Goal: Find specific page/section: Find specific page/section

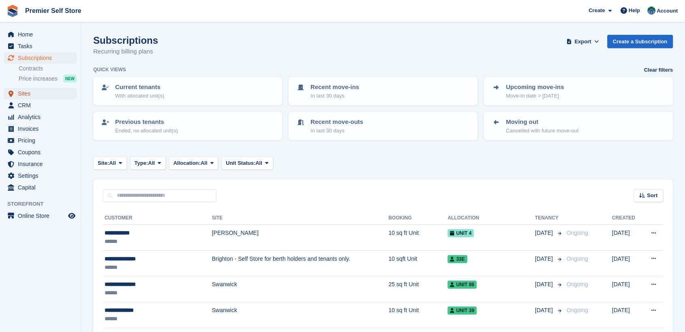
click at [26, 91] on span "Sites" at bounding box center [42, 93] width 49 height 11
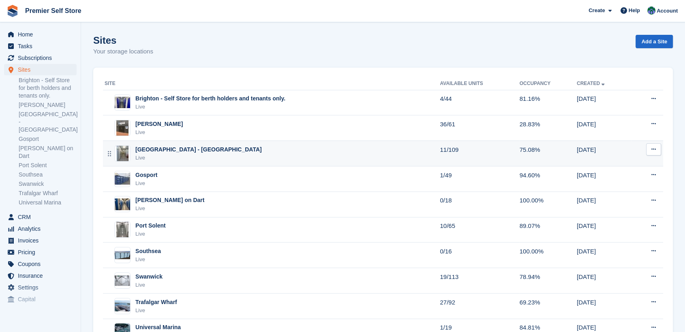
click at [204, 147] on div "[GEOGRAPHIC_DATA] - [GEOGRAPHIC_DATA]" at bounding box center [198, 149] width 126 height 9
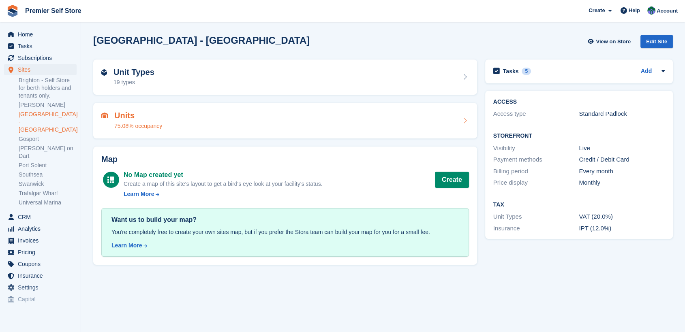
click at [197, 125] on div "Units 75.08% occupancy" at bounding box center [284, 120] width 367 height 19
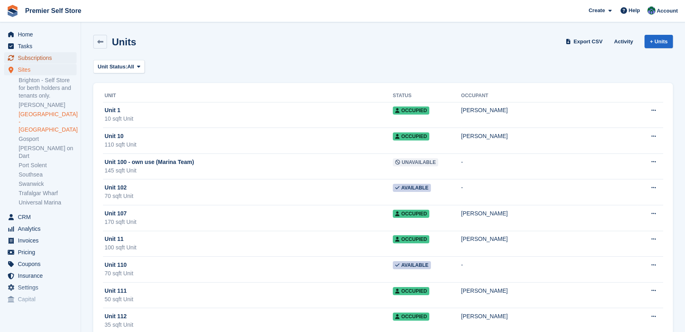
click at [26, 58] on span "Subscriptions" at bounding box center [42, 57] width 49 height 11
